Goal: Navigation & Orientation: Find specific page/section

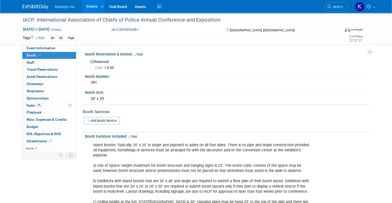
click at [86, 6] on link "Events" at bounding box center [91, 6] width 19 height 13
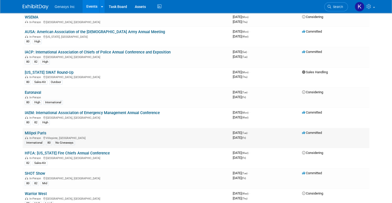
scroll to position [129, 0]
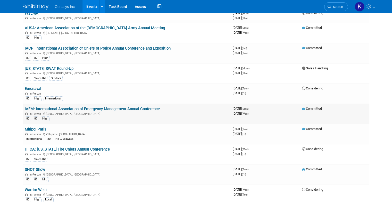
click at [43, 107] on link "IAEM: International Association of Emergency Management Annual Conference" at bounding box center [92, 109] width 135 height 5
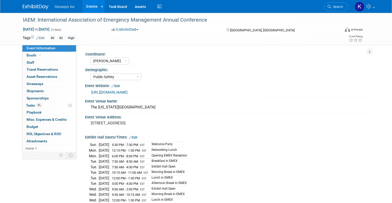
select select "[PERSON_NAME]"
select select "Public Safety"
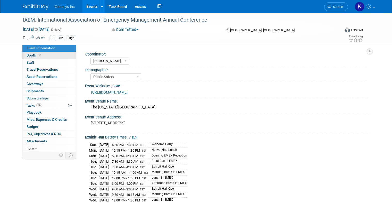
click at [30, 55] on span "Booth" at bounding box center [35, 55] width 16 height 4
